Goal: Check status: Check status

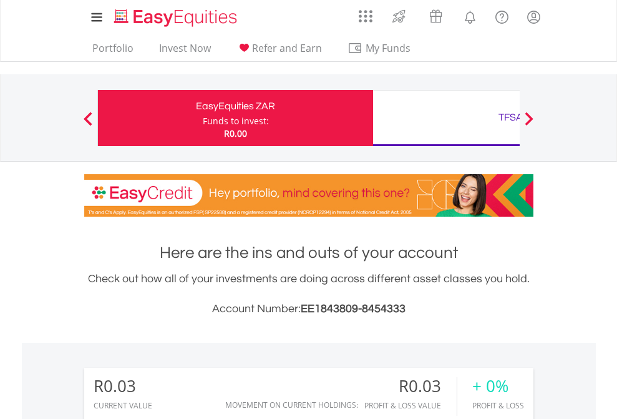
scroll to position [120, 196]
click at [203, 118] on div "Funds to invest:" at bounding box center [236, 121] width 66 height 12
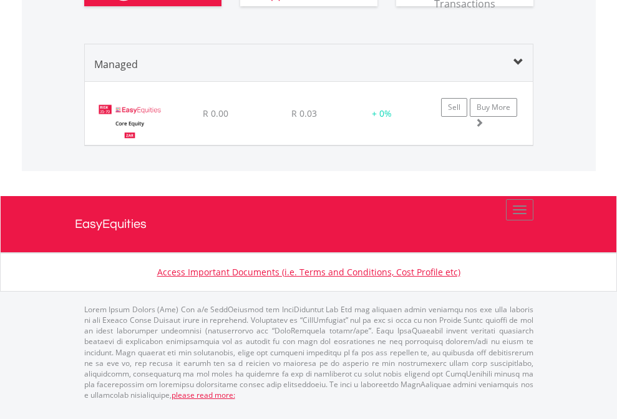
scroll to position [1185, 0]
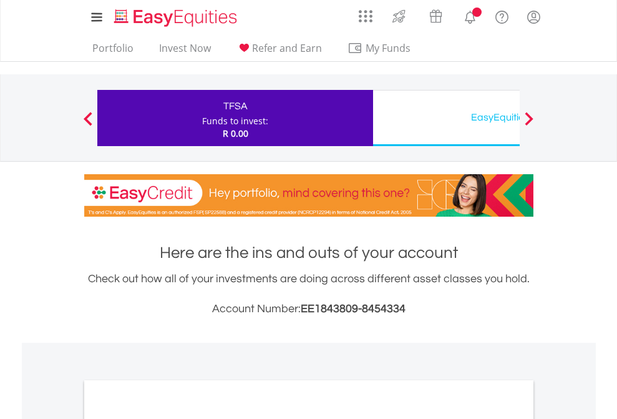
scroll to position [750, 0]
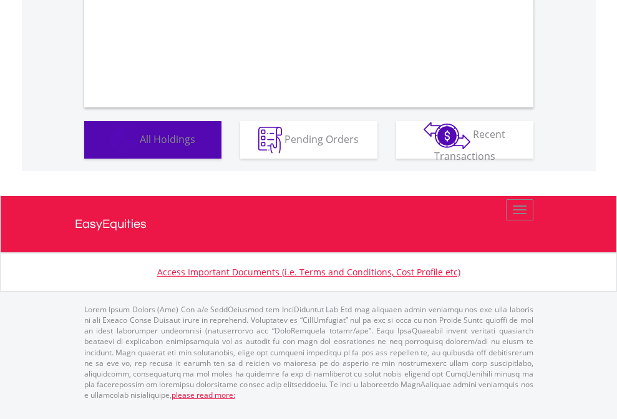
click at [140, 145] on span "All Holdings" at bounding box center [168, 139] width 56 height 14
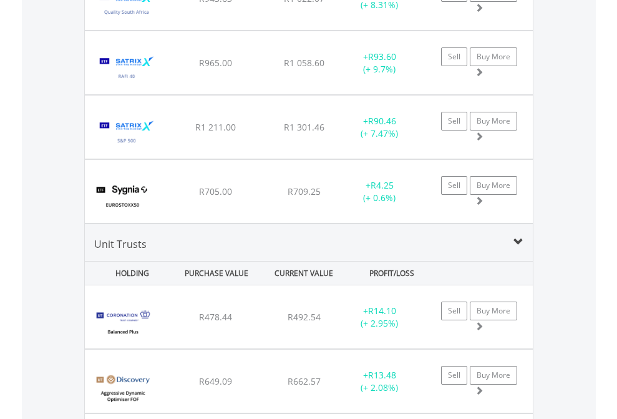
scroll to position [120, 196]
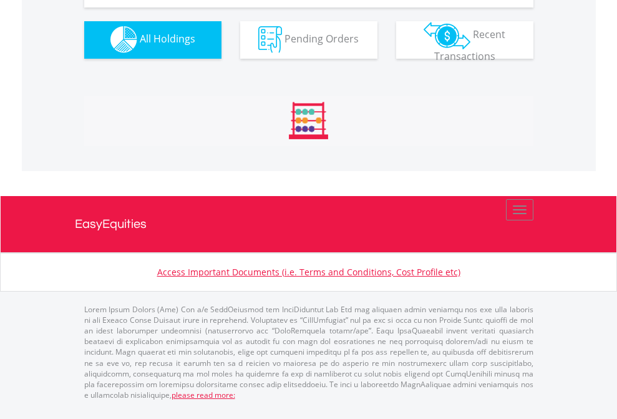
scroll to position [1236, 0]
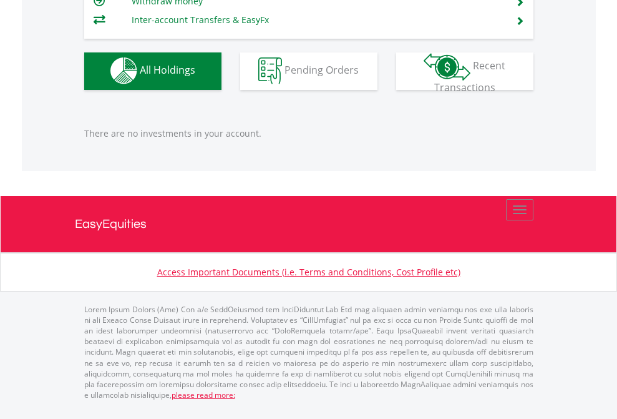
scroll to position [120, 196]
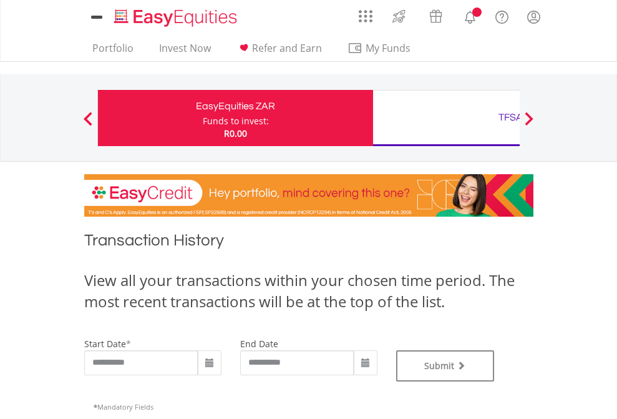
type input "**********"
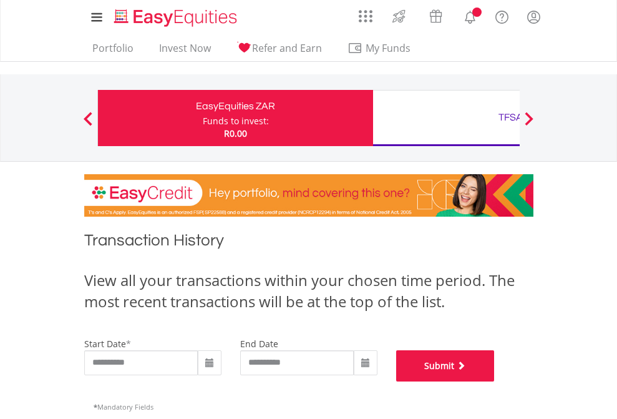
click at [495, 381] on button "Submit" at bounding box center [445, 365] width 99 height 31
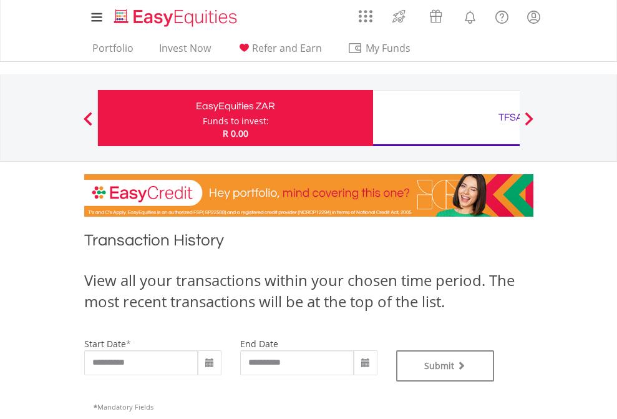
click at [446, 118] on div "TFSA" at bounding box center [511, 117] width 260 height 17
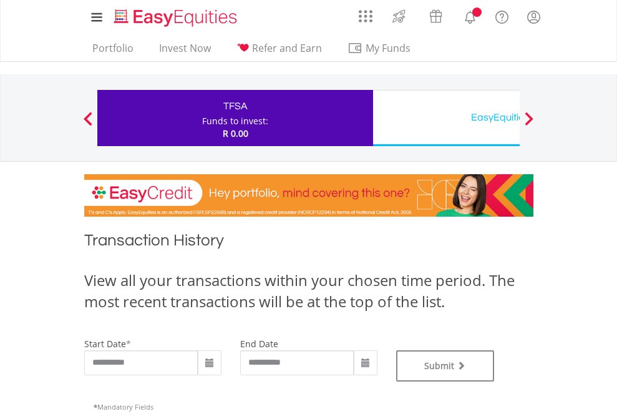
type input "**********"
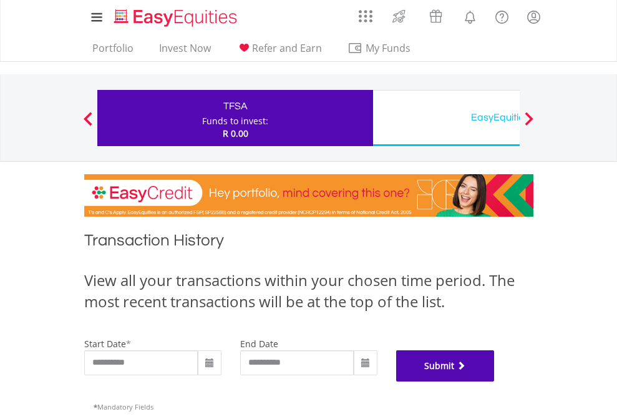
click at [495, 381] on button "Submit" at bounding box center [445, 365] width 99 height 31
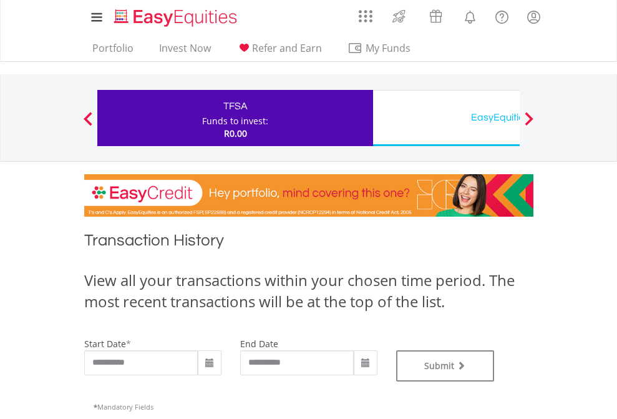
click at [446, 118] on div "EasyEquities USD" at bounding box center [511, 117] width 260 height 17
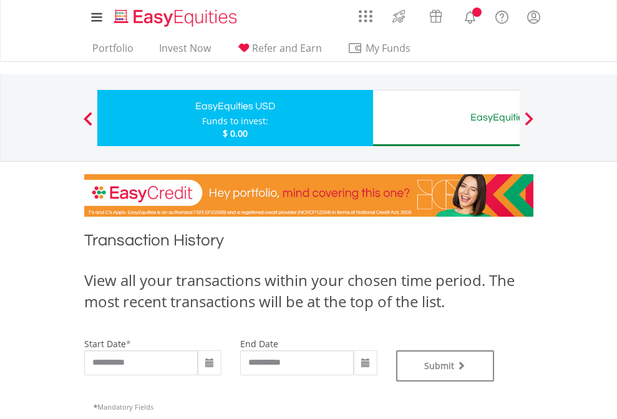
type input "**********"
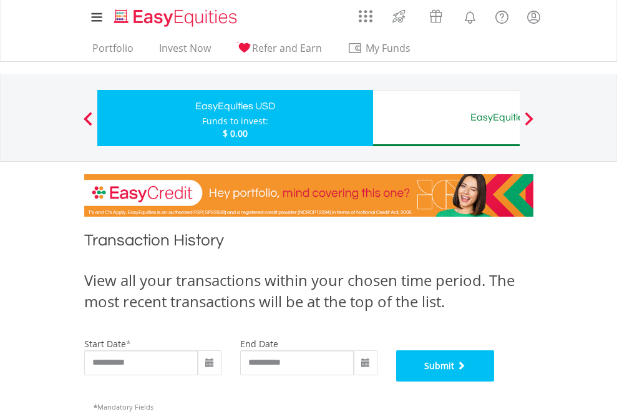
click at [495, 381] on button "Submit" at bounding box center [445, 365] width 99 height 31
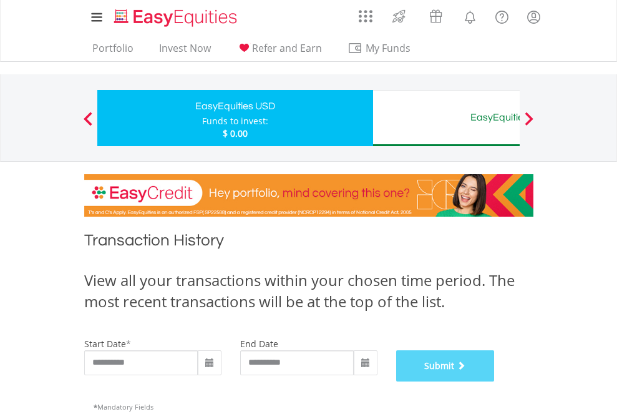
scroll to position [506, 0]
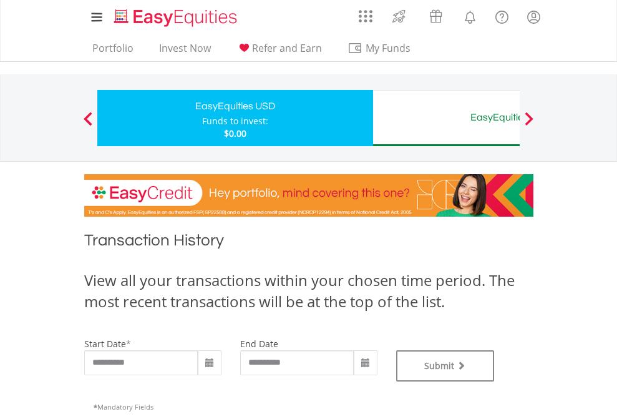
click at [446, 118] on div "EasyEquities AUD" at bounding box center [511, 117] width 260 height 17
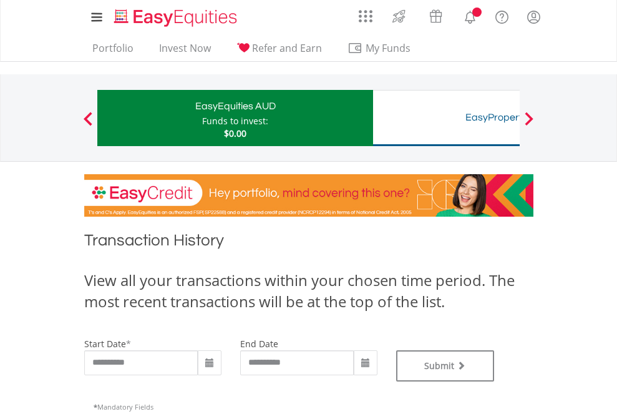
type input "**********"
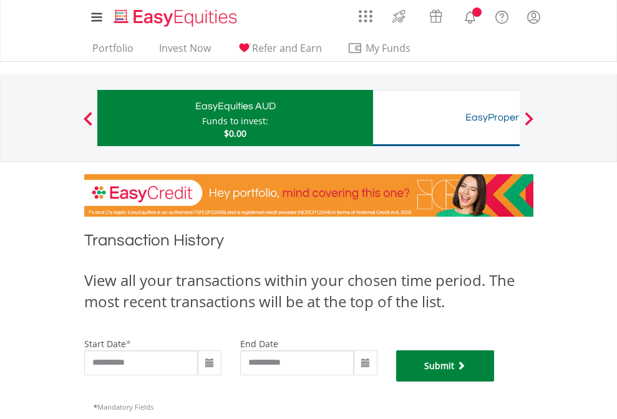
click at [495, 381] on button "Submit" at bounding box center [445, 365] width 99 height 31
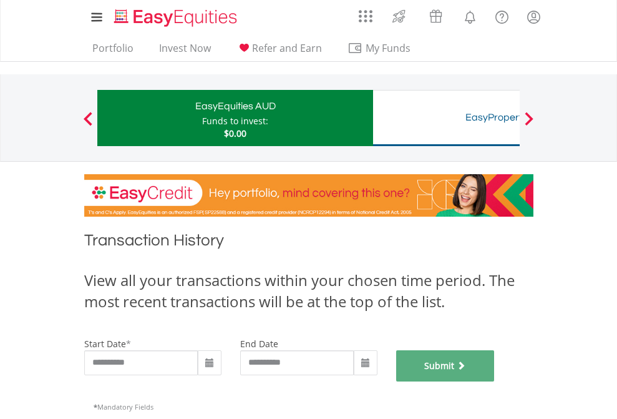
scroll to position [506, 0]
